Goal: Transaction & Acquisition: Purchase product/service

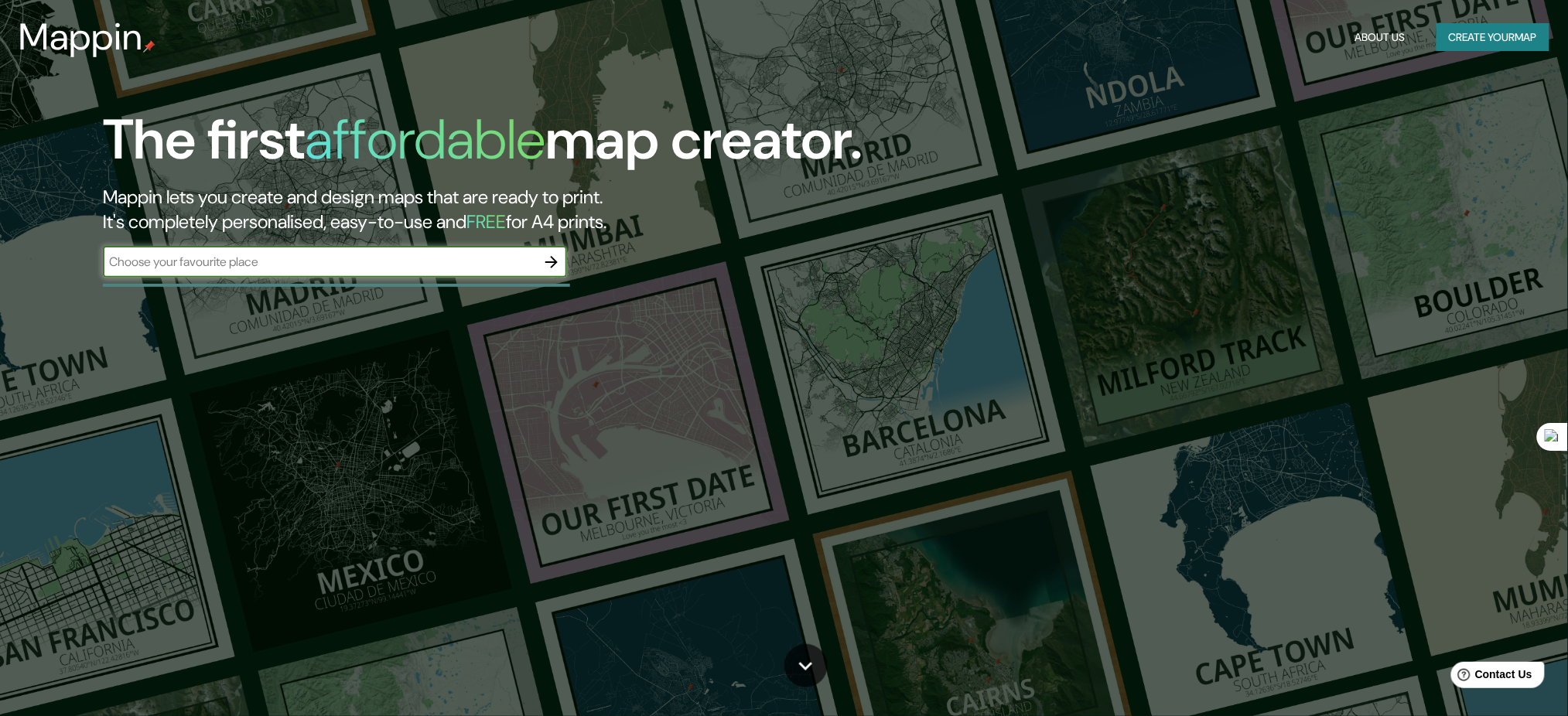
click at [297, 259] on input "text" at bounding box center [319, 261] width 433 height 18
type input "[GEOGRAPHIC_DATA]"
click at [553, 251] on button "button" at bounding box center [552, 262] width 31 height 31
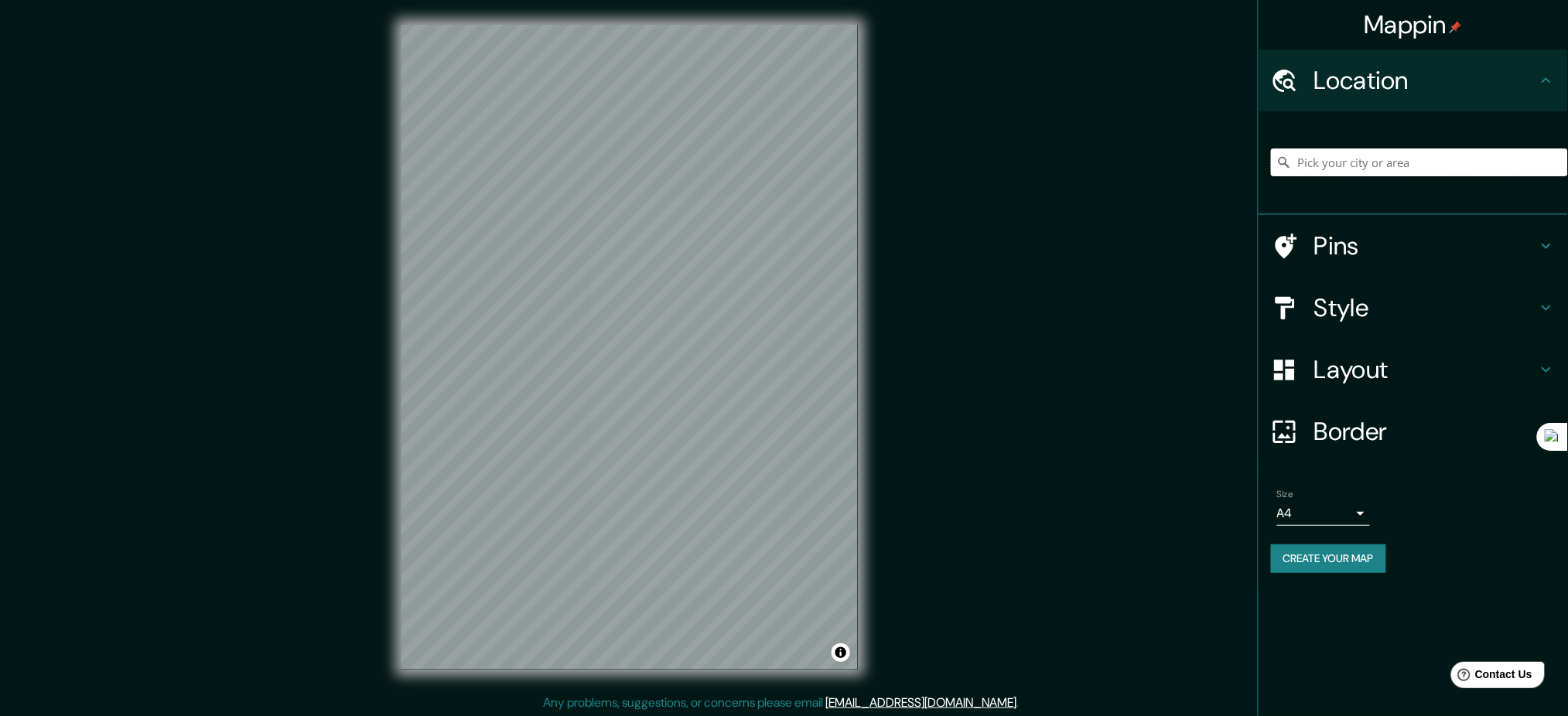
click at [1413, 164] on input "Pick your city or area" at bounding box center [1420, 162] width 297 height 28
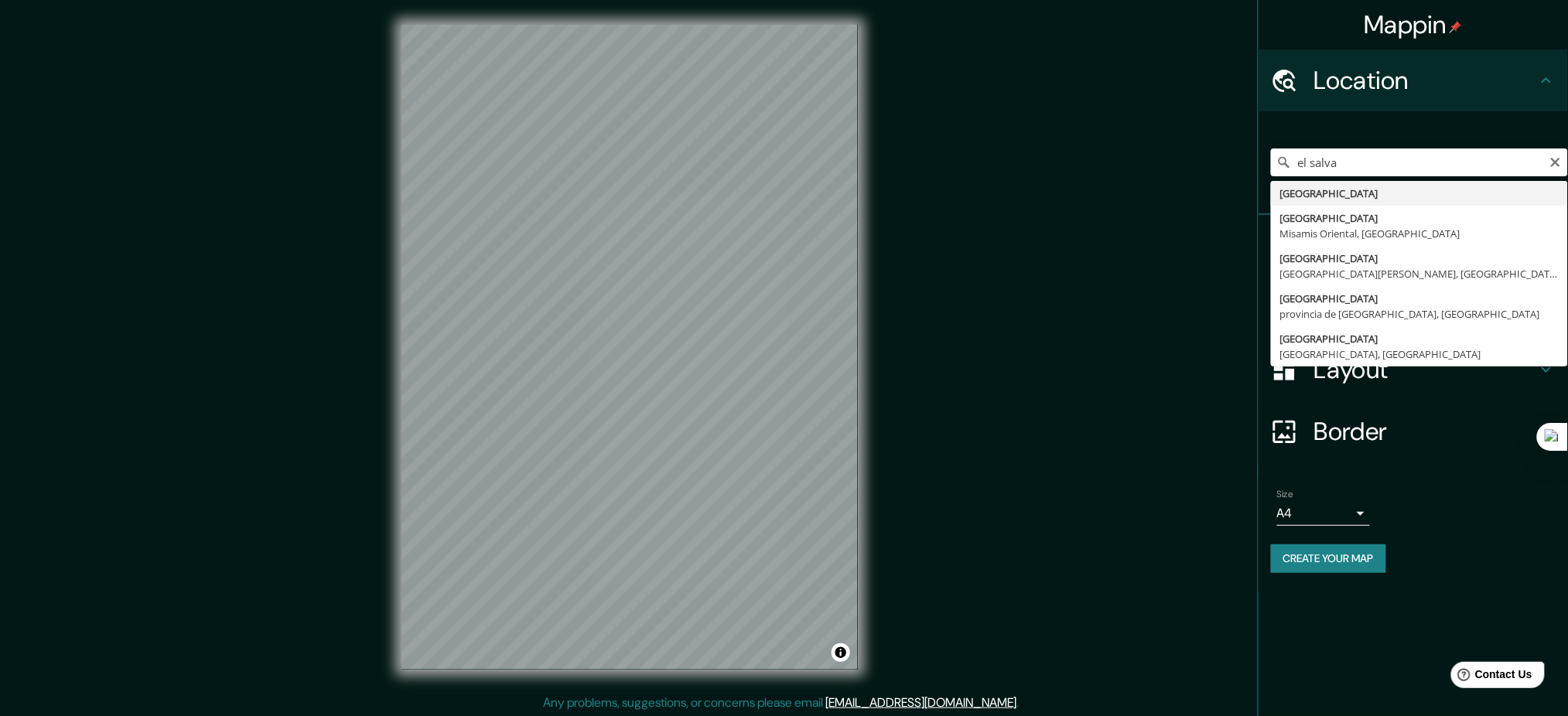
type input "[GEOGRAPHIC_DATA]"
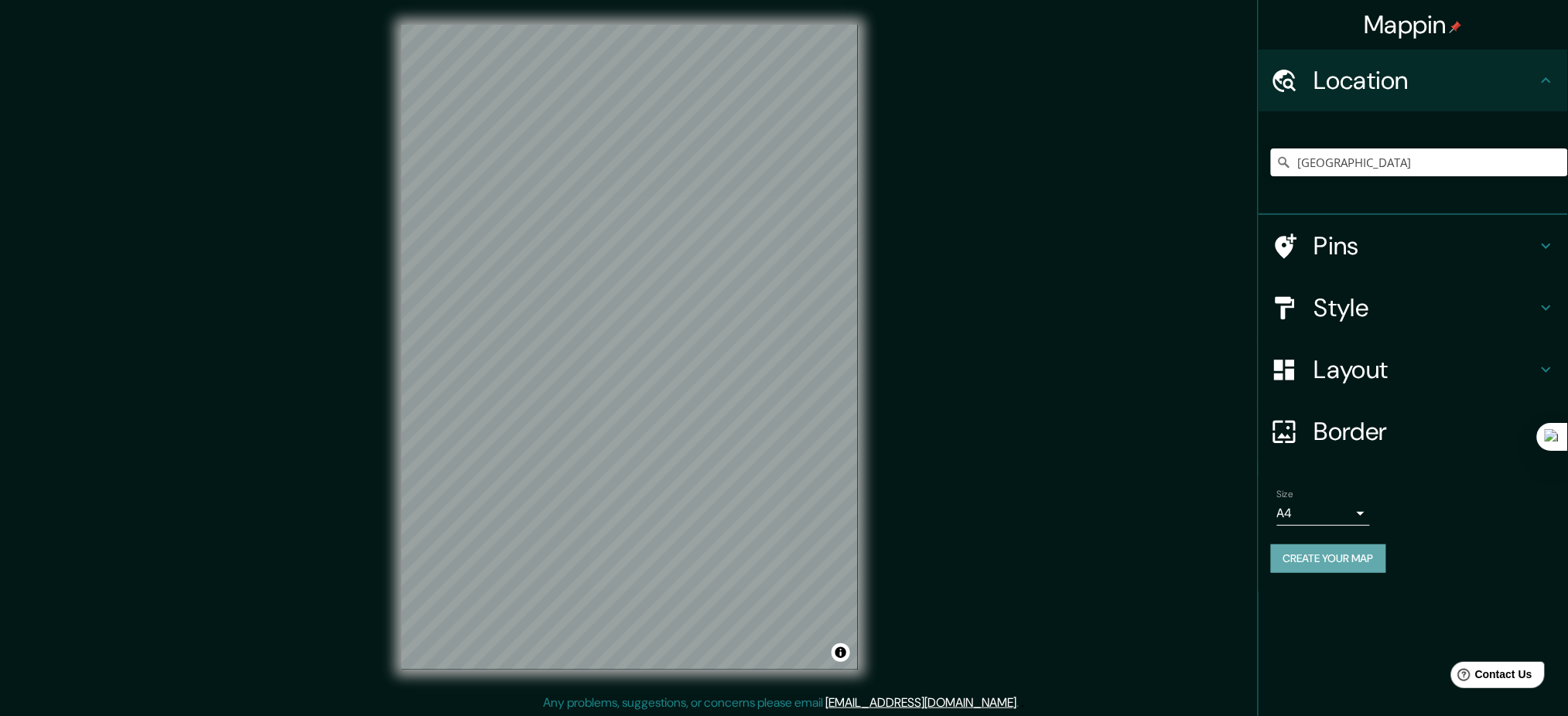
click at [1352, 556] on button "Create your map" at bounding box center [1329, 558] width 115 height 29
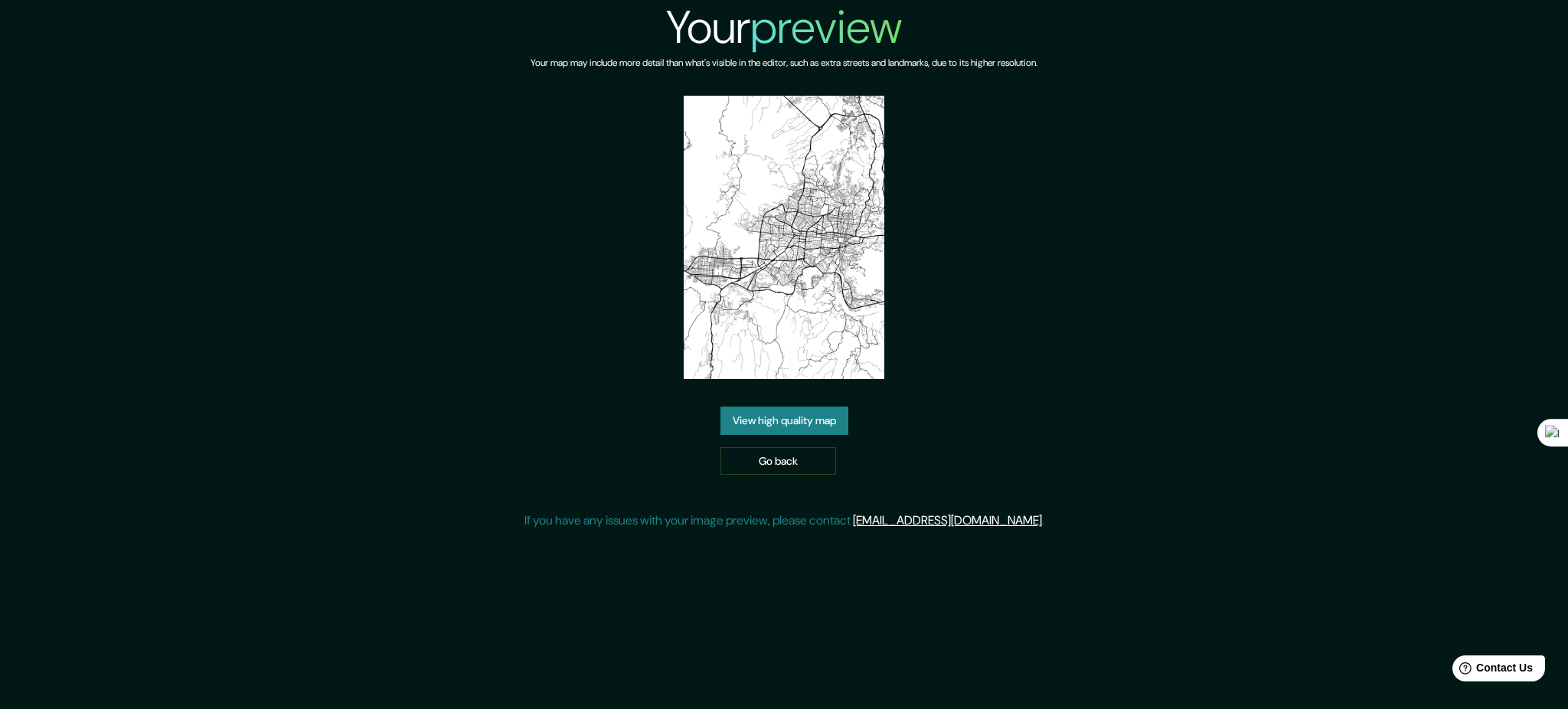
click at [813, 426] on link "View high quality map" at bounding box center [784, 421] width 128 height 28
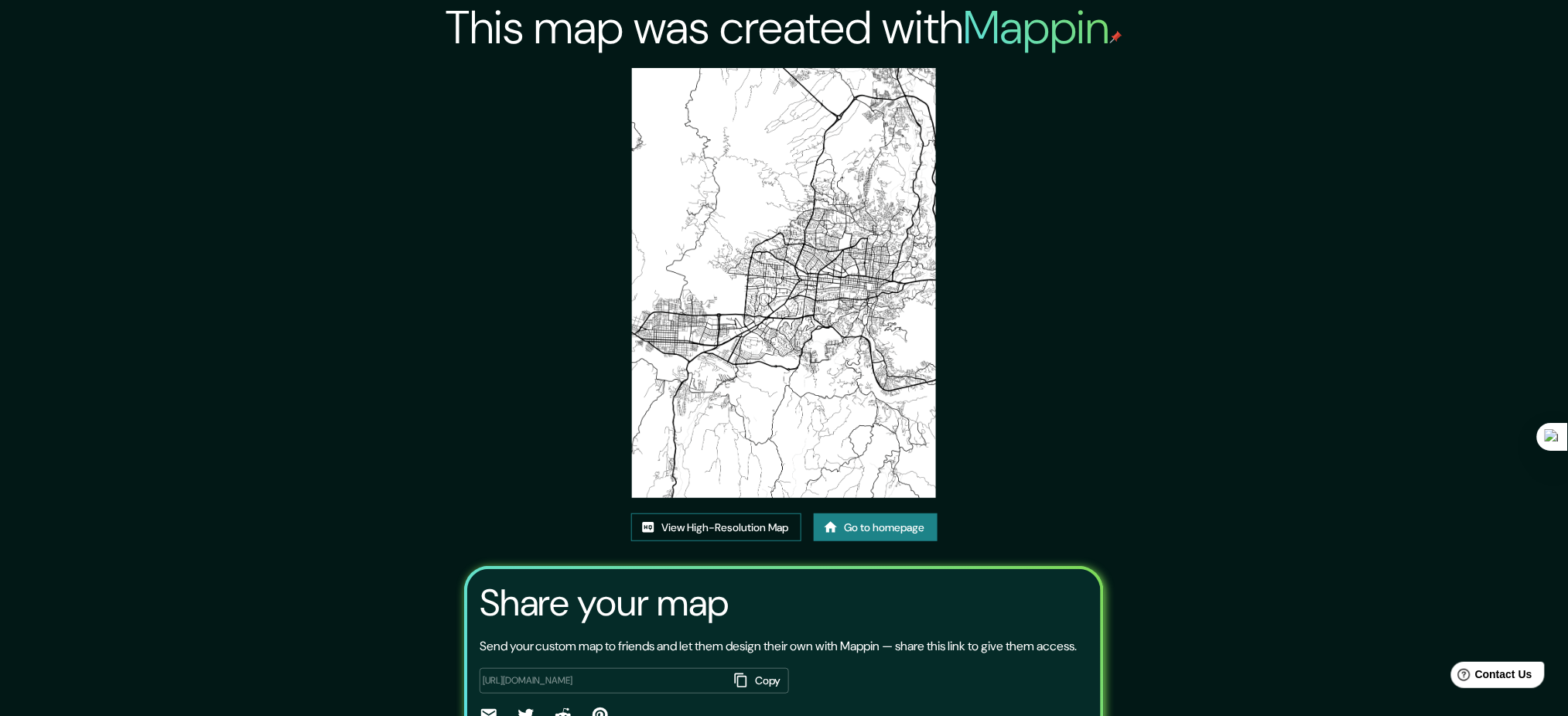
click at [720, 532] on link "View High-Resolution Map" at bounding box center [716, 527] width 170 height 29
